Goal: Task Accomplishment & Management: Use online tool/utility

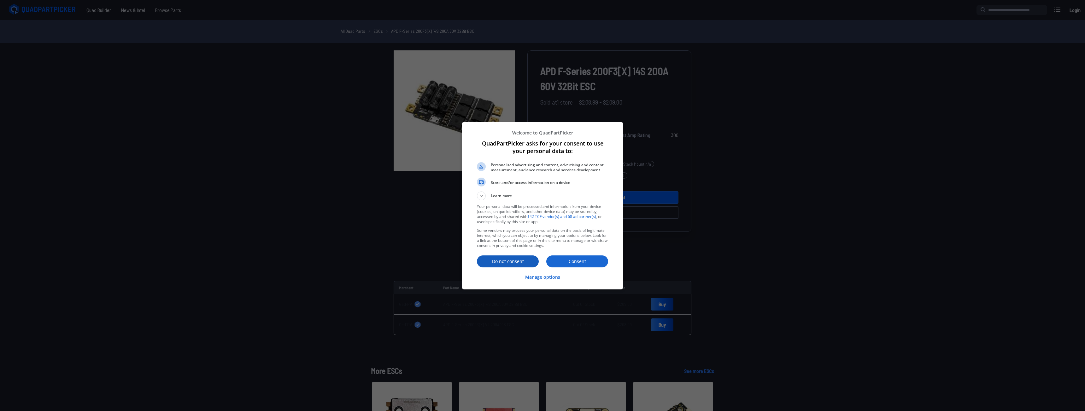
click at [516, 260] on p "Do not consent" at bounding box center [508, 262] width 62 height 6
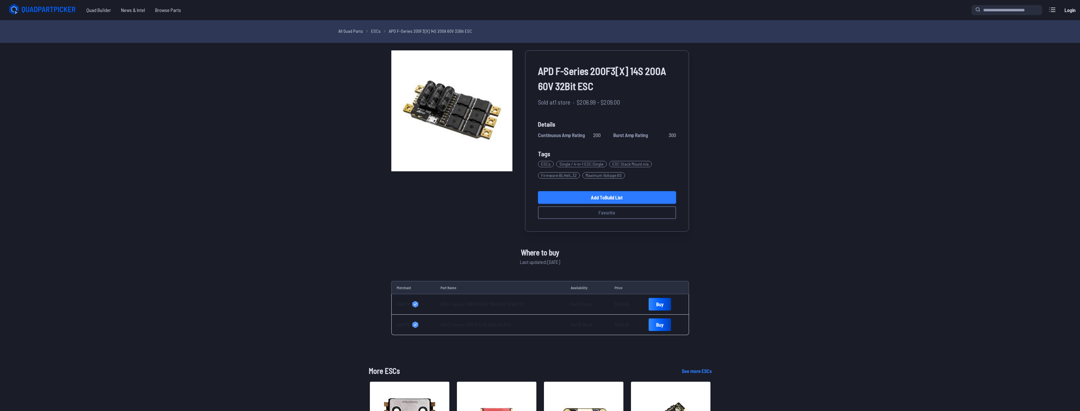
click at [633, 199] on link "Add to Build List" at bounding box center [607, 197] width 138 height 13
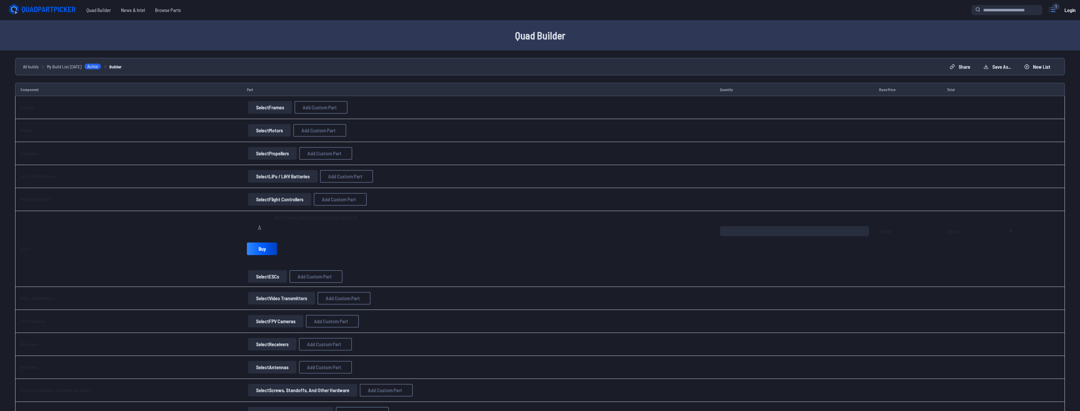
click at [1053, 10] on icon at bounding box center [1052, 10] width 10 height 10
